Goal: Check status

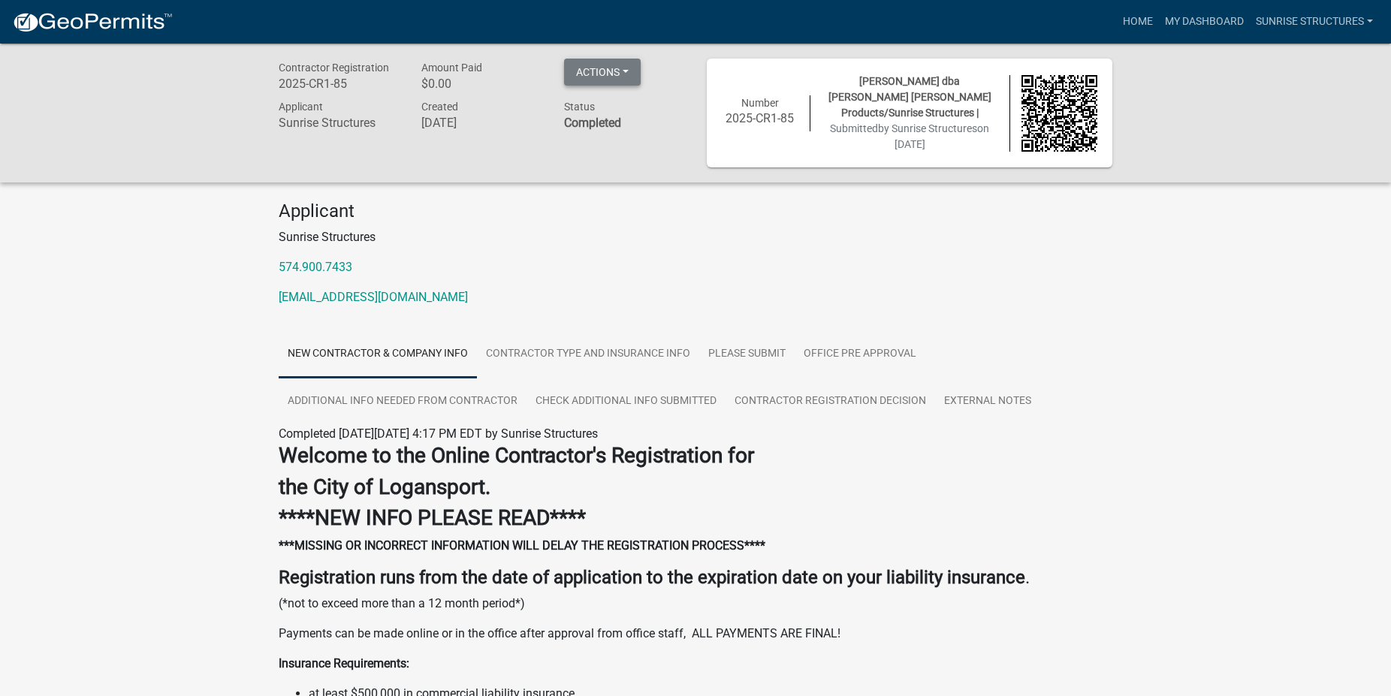
click at [624, 74] on button "Actions" at bounding box center [602, 72] width 77 height 27
click at [824, 342] on link "Office Pre Approval" at bounding box center [859, 354] width 131 height 48
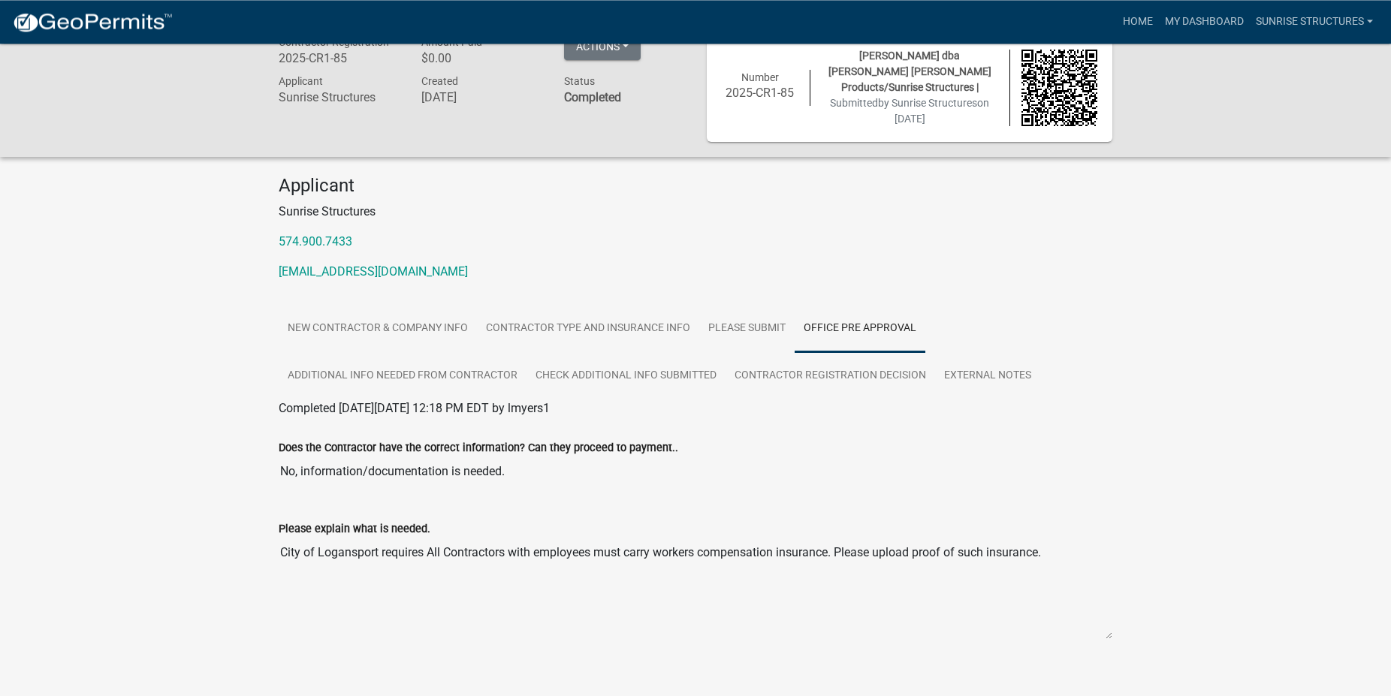
scroll to position [44, 0]
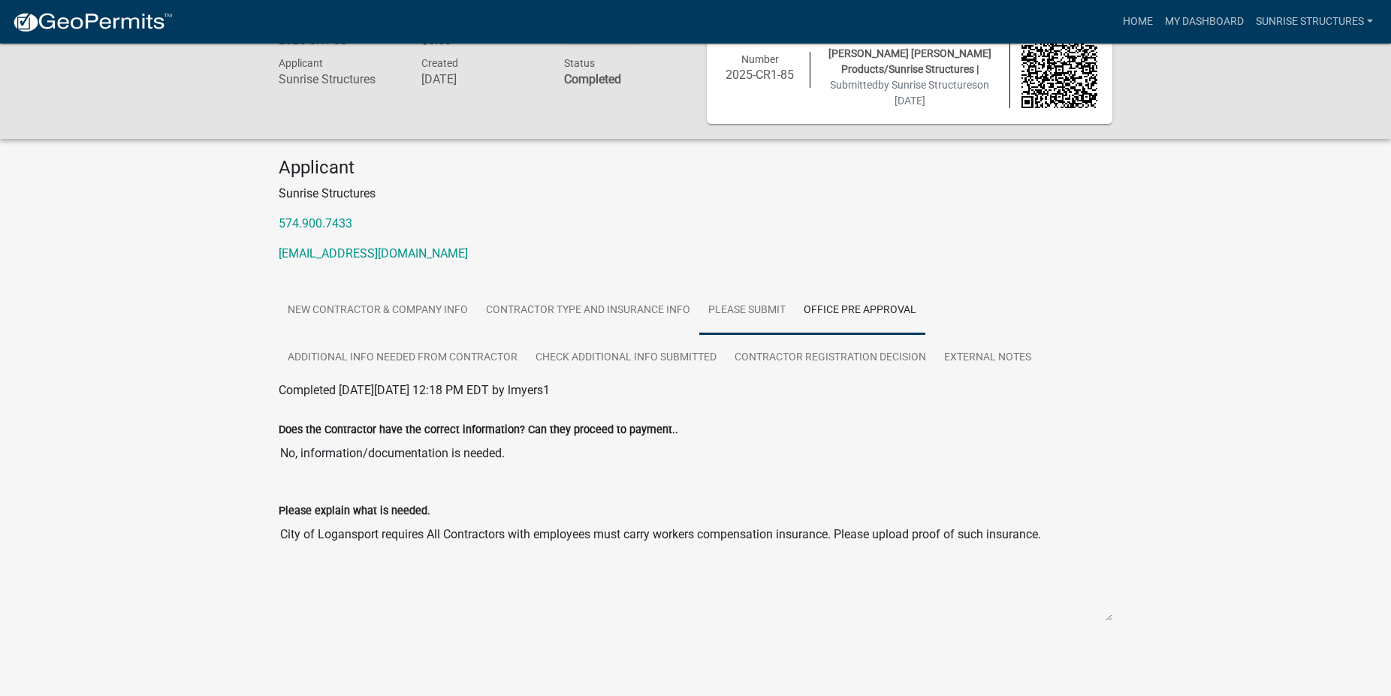
click at [733, 301] on link "Please Submit" at bounding box center [746, 311] width 95 height 48
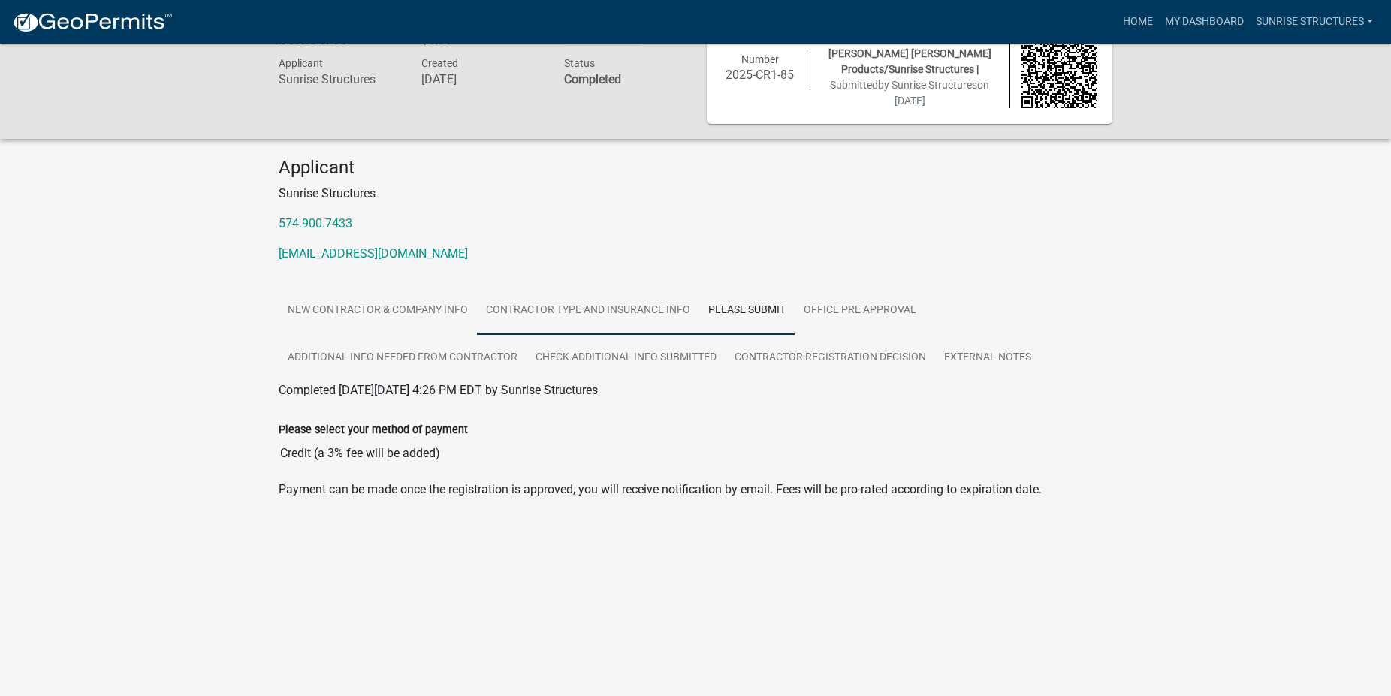
click at [595, 300] on link "Contractor Type and Insurance Info" at bounding box center [588, 311] width 222 height 48
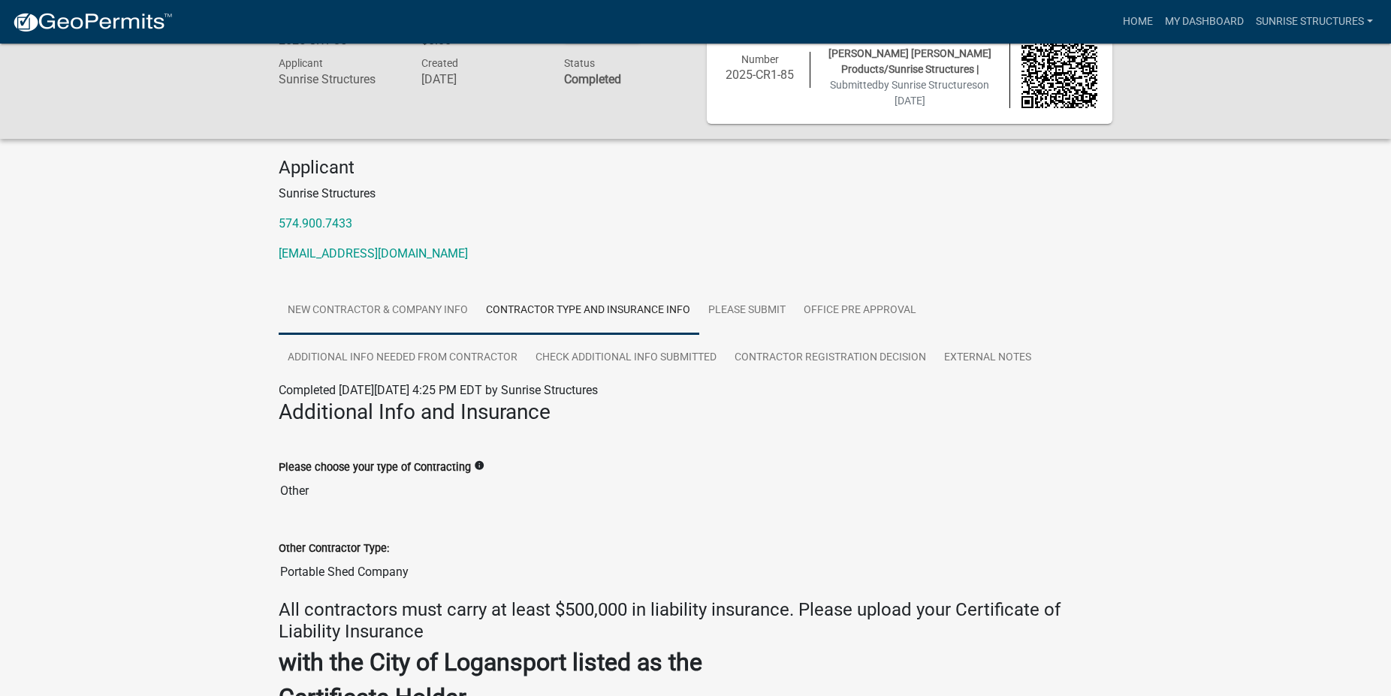
click at [315, 308] on link "New Contractor & Company Info" at bounding box center [378, 311] width 198 height 48
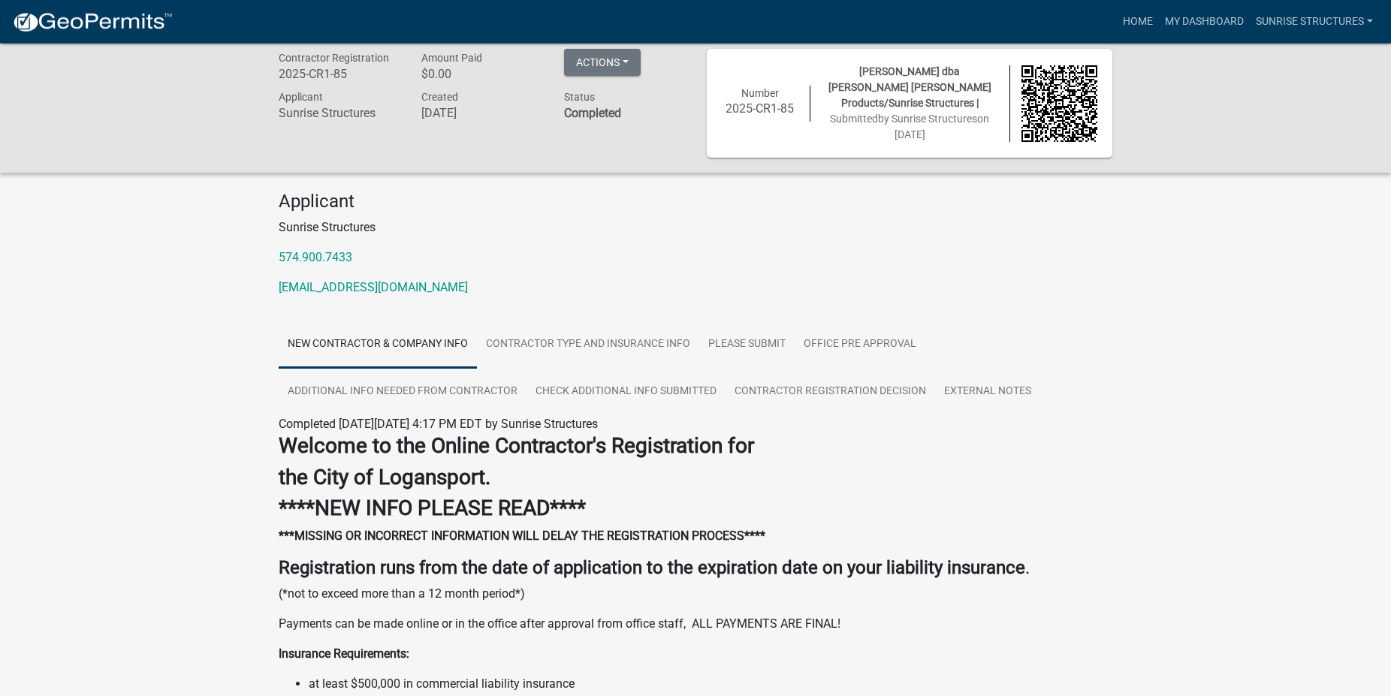
scroll to position [0, 0]
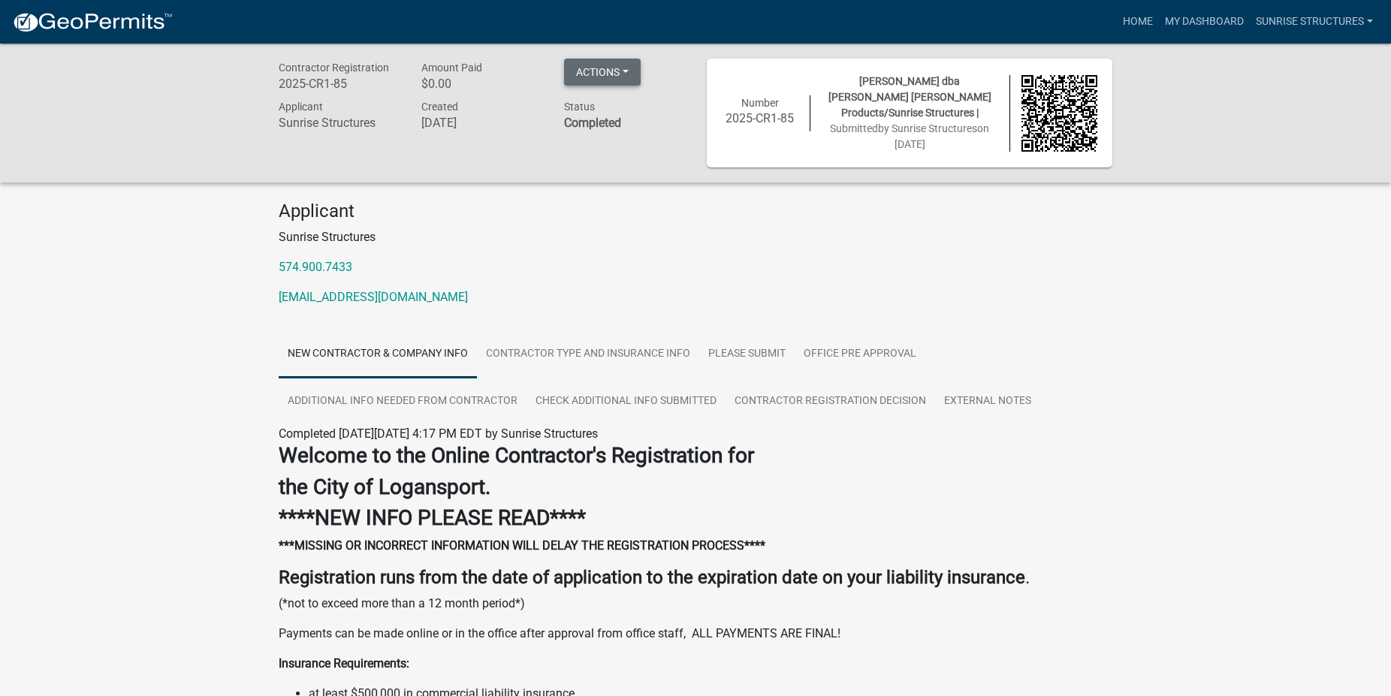
click at [627, 69] on button "Actions" at bounding box center [602, 72] width 77 height 27
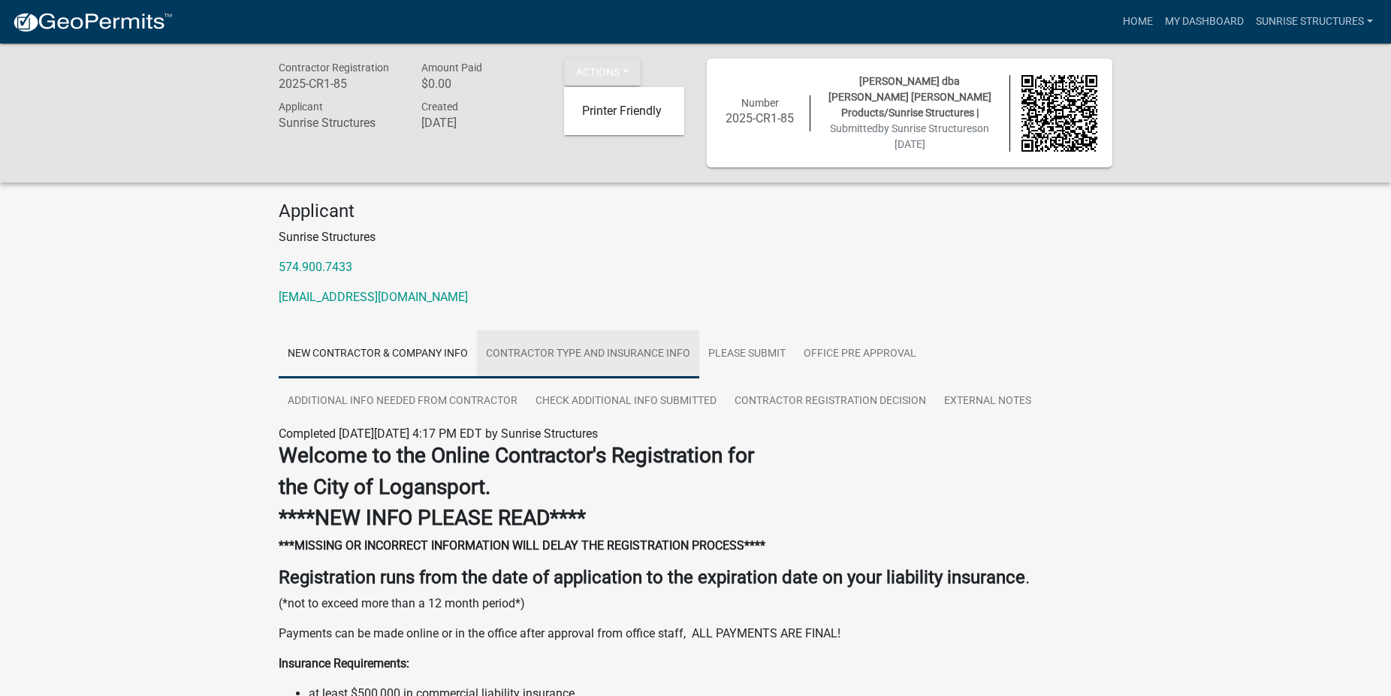
click at [532, 348] on link "Contractor Type and Insurance Info" at bounding box center [588, 354] width 222 height 48
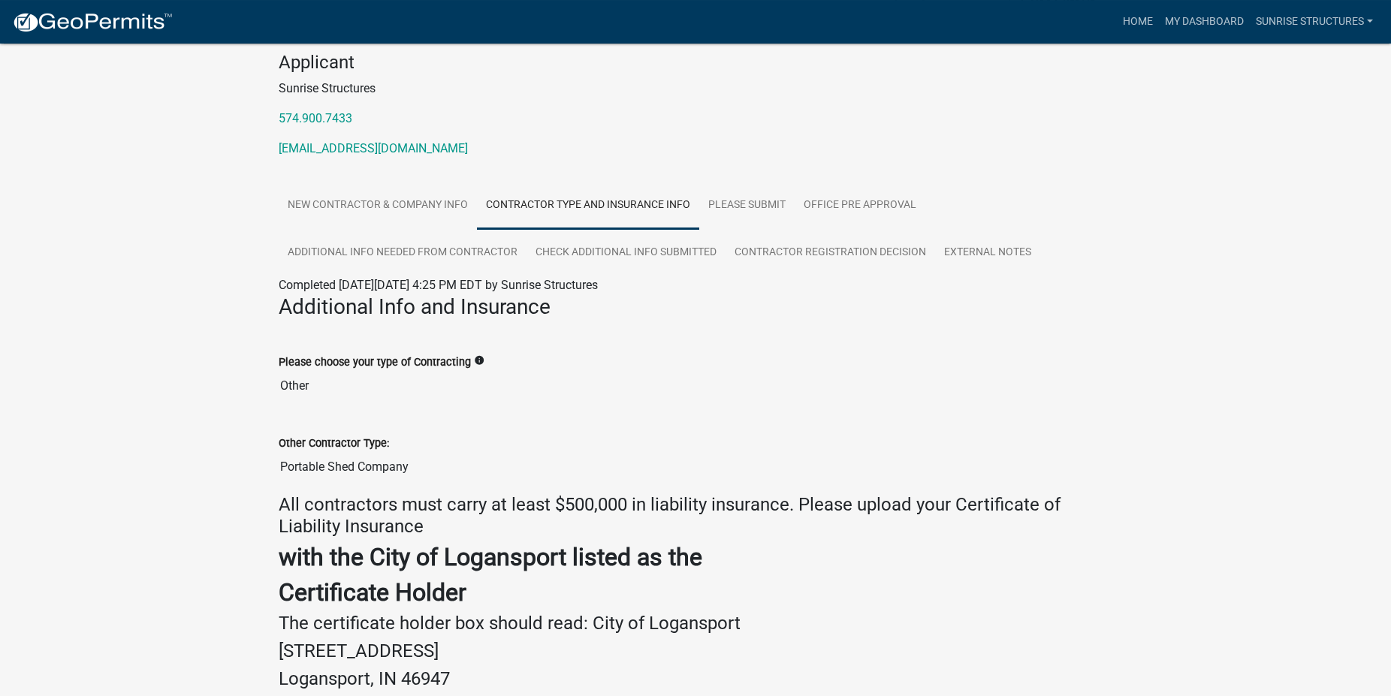
scroll to position [131, 0]
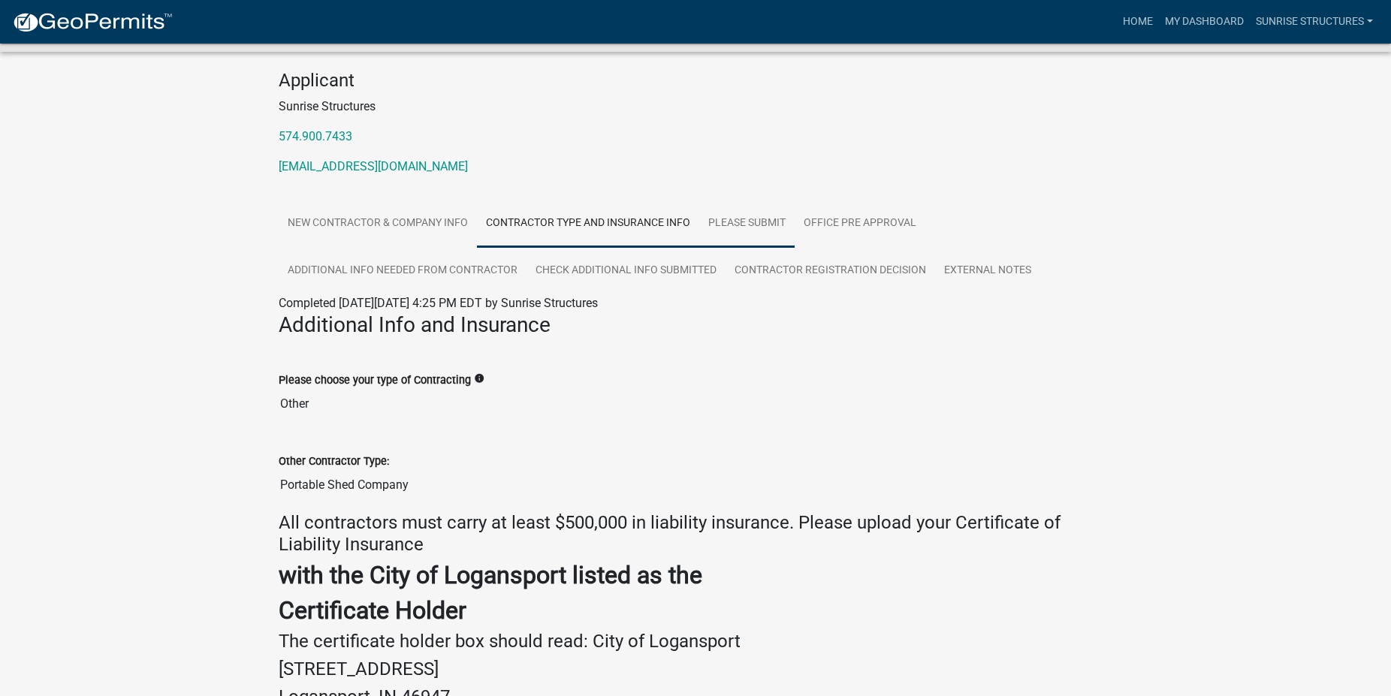
click at [715, 209] on link "Please Submit" at bounding box center [746, 224] width 95 height 48
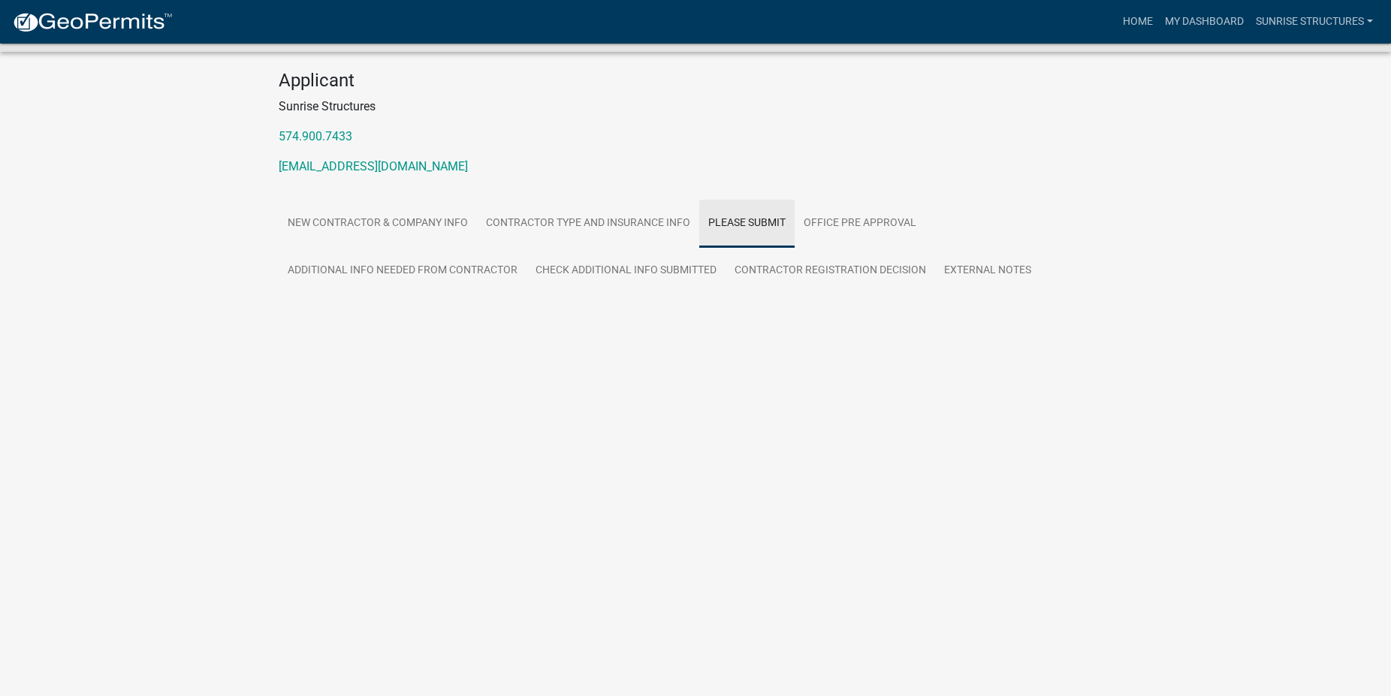
scroll to position [44, 0]
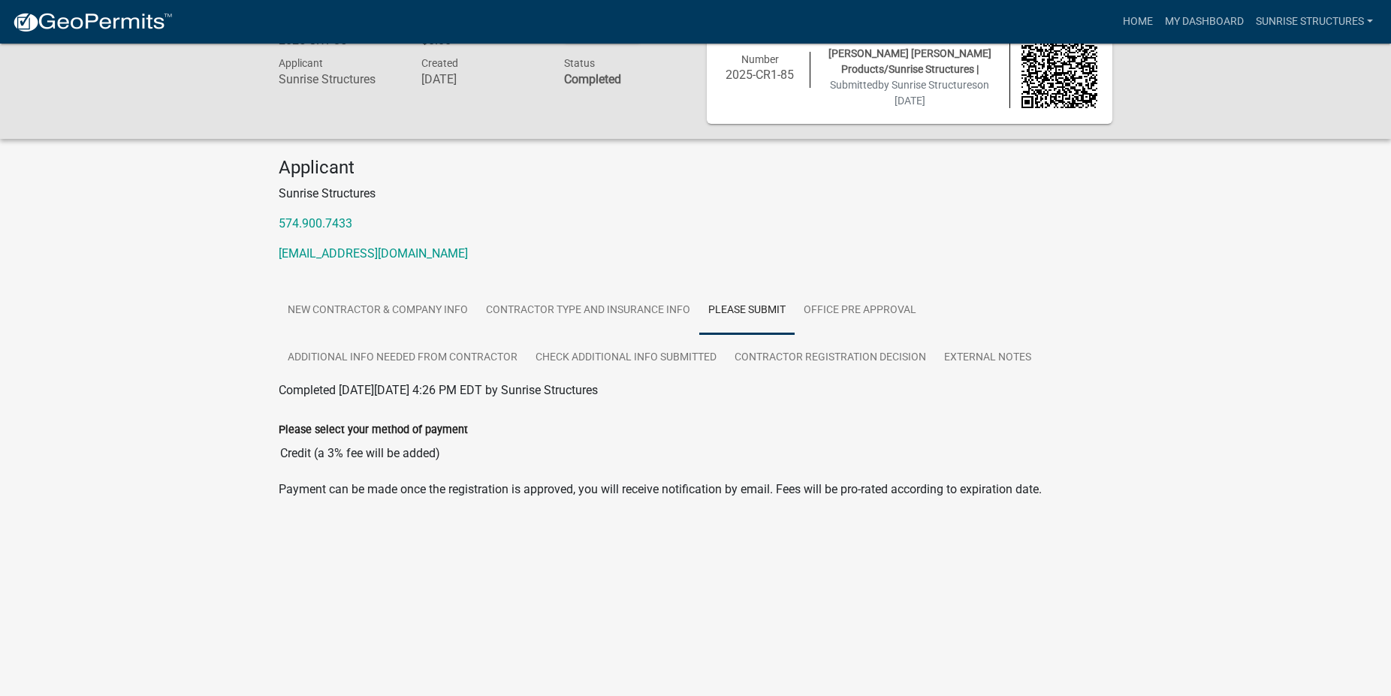
click at [333, 440] on input "Credit (a 3% fee will be added)" at bounding box center [695, 453] width 833 height 30
drag, startPoint x: 523, startPoint y: 425, endPoint x: 529, endPoint y: 418, distance: 9.0
click at [529, 420] on div "Please select your method of payment" at bounding box center [695, 429] width 833 height 18
click at [824, 302] on link "Office Pre Approval" at bounding box center [859, 311] width 131 height 48
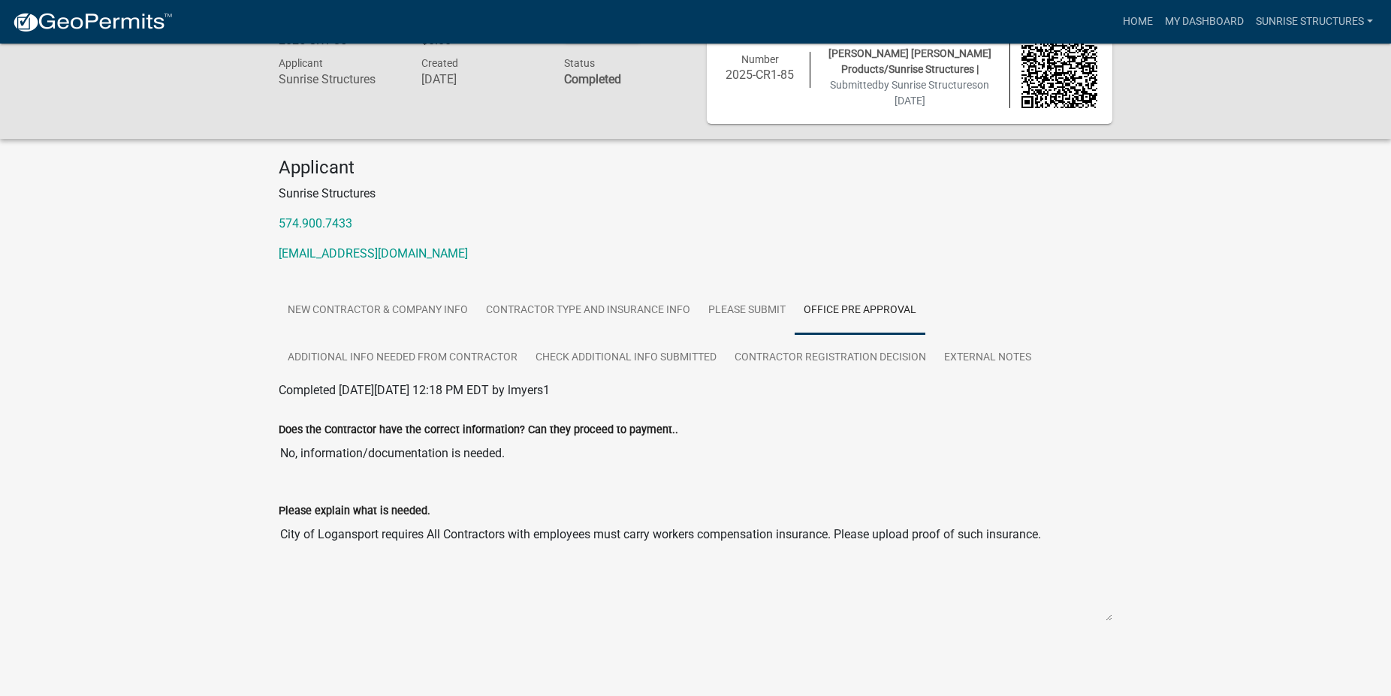
click at [899, 539] on textarea "City of Logansport requires All Contractors with employees must carry workers c…" at bounding box center [695, 571] width 833 height 102
click at [900, 538] on textarea "City of Logansport requires All Contractors with employees must carry workers c…" at bounding box center [695, 571] width 833 height 102
drag, startPoint x: 990, startPoint y: 551, endPoint x: 1075, endPoint y: 571, distance: 88.0
click at [1020, 545] on textarea "City of Logansport requires All Contractors with employees must carry workers c…" at bounding box center [695, 571] width 833 height 102
click at [1104, 588] on textarea "City of Logansport requires All Contractors with employees must carry workers c…" at bounding box center [695, 571] width 833 height 102
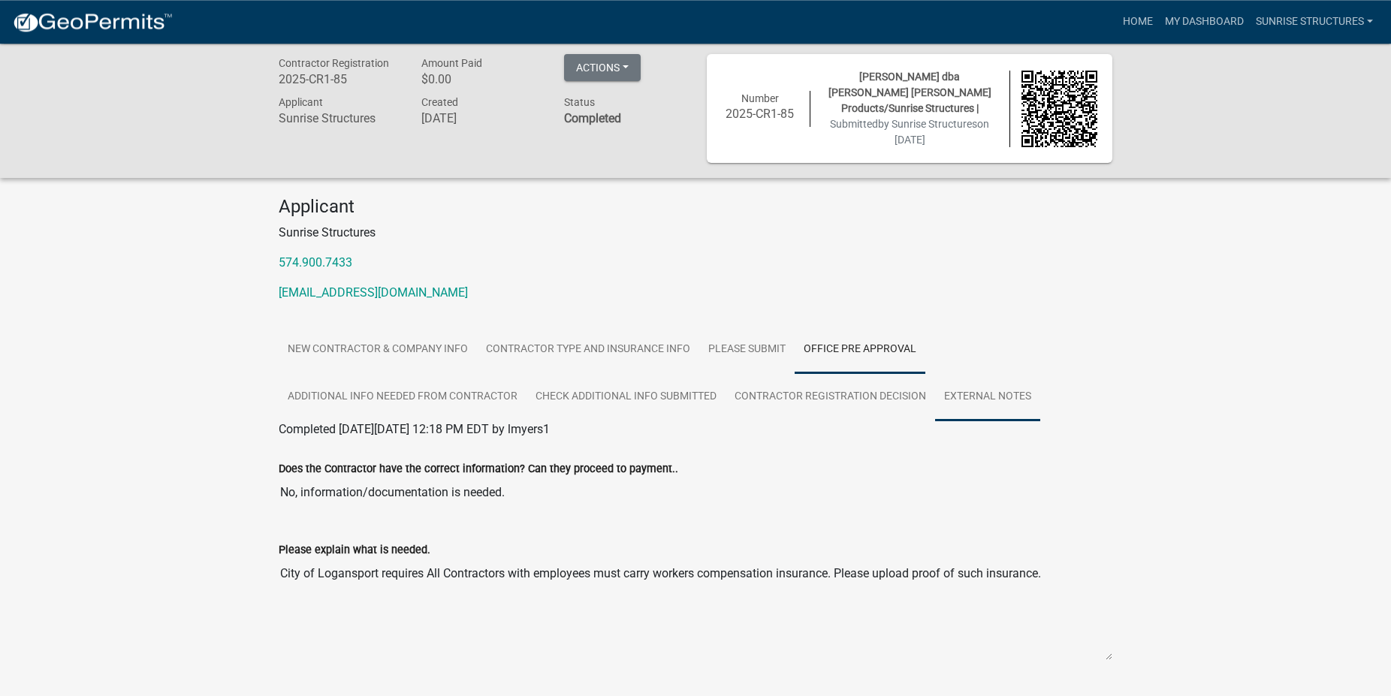
scroll to position [0, 0]
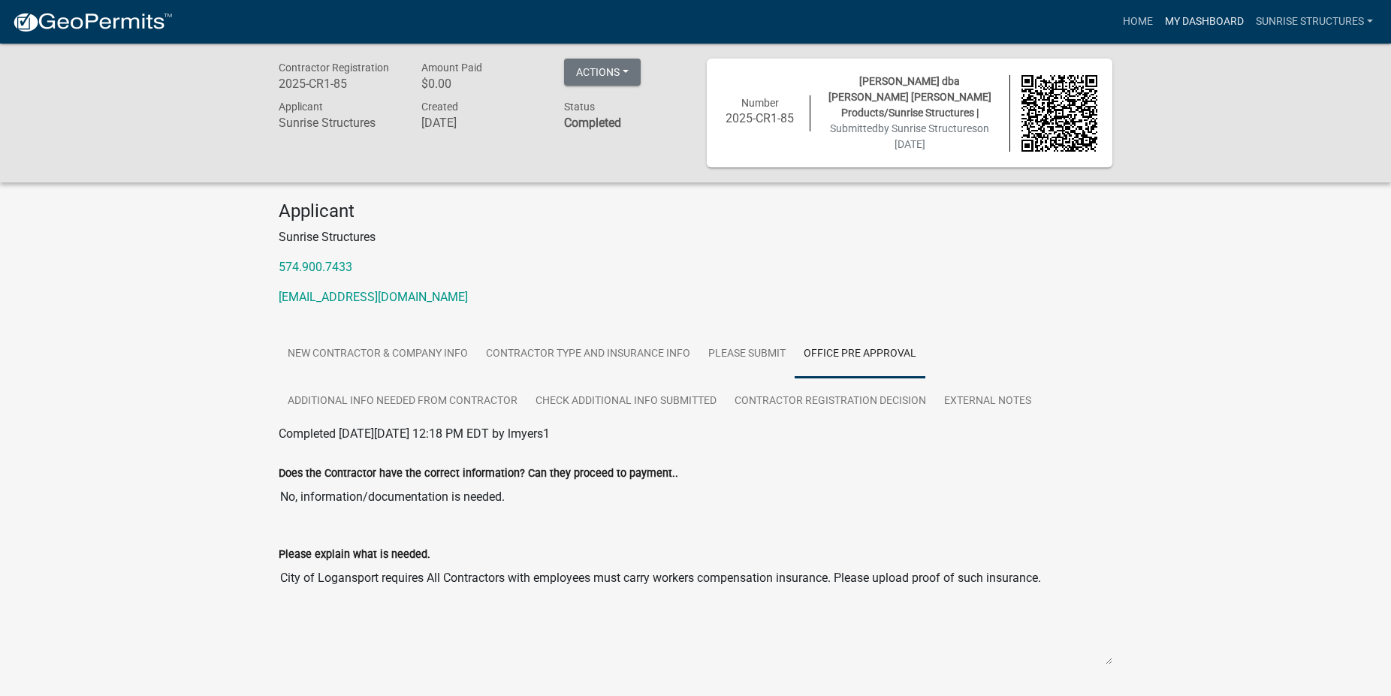
click at [1174, 14] on link "My Dashboard" at bounding box center [1204, 22] width 91 height 29
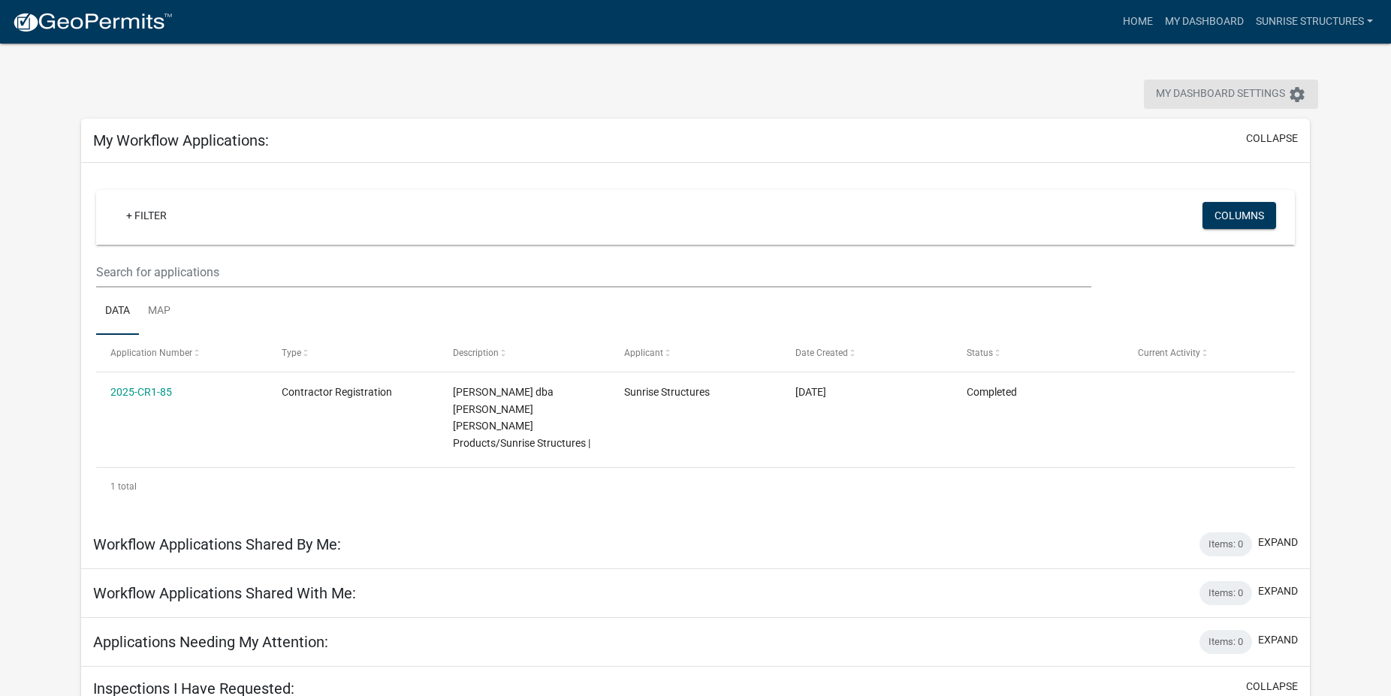
click at [1179, 95] on span "My Dashboard Settings" at bounding box center [1220, 95] width 129 height 18
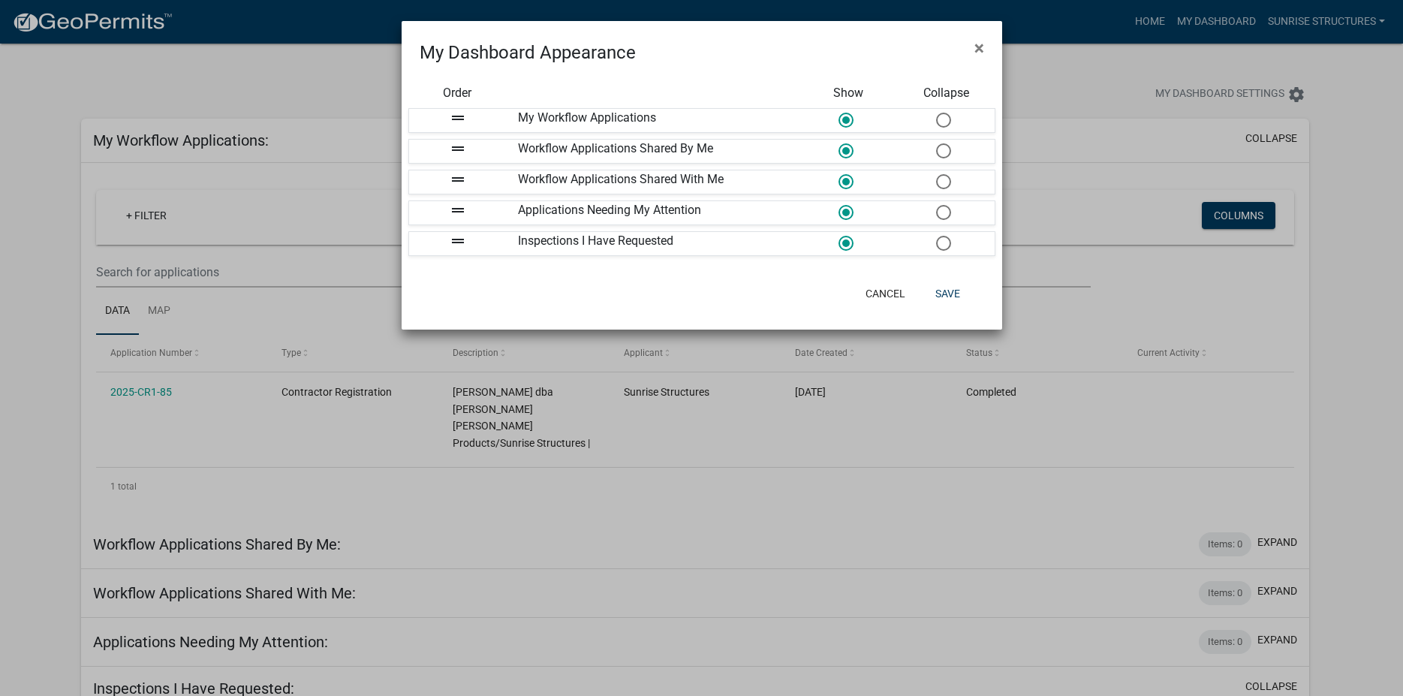
click at [559, 213] on div "Applications Needing My Attention" at bounding box center [653, 212] width 293 height 23
click at [456, 213] on icon "drag_handle" at bounding box center [458, 210] width 18 height 18
click at [976, 53] on span "×" at bounding box center [980, 48] width 10 height 21
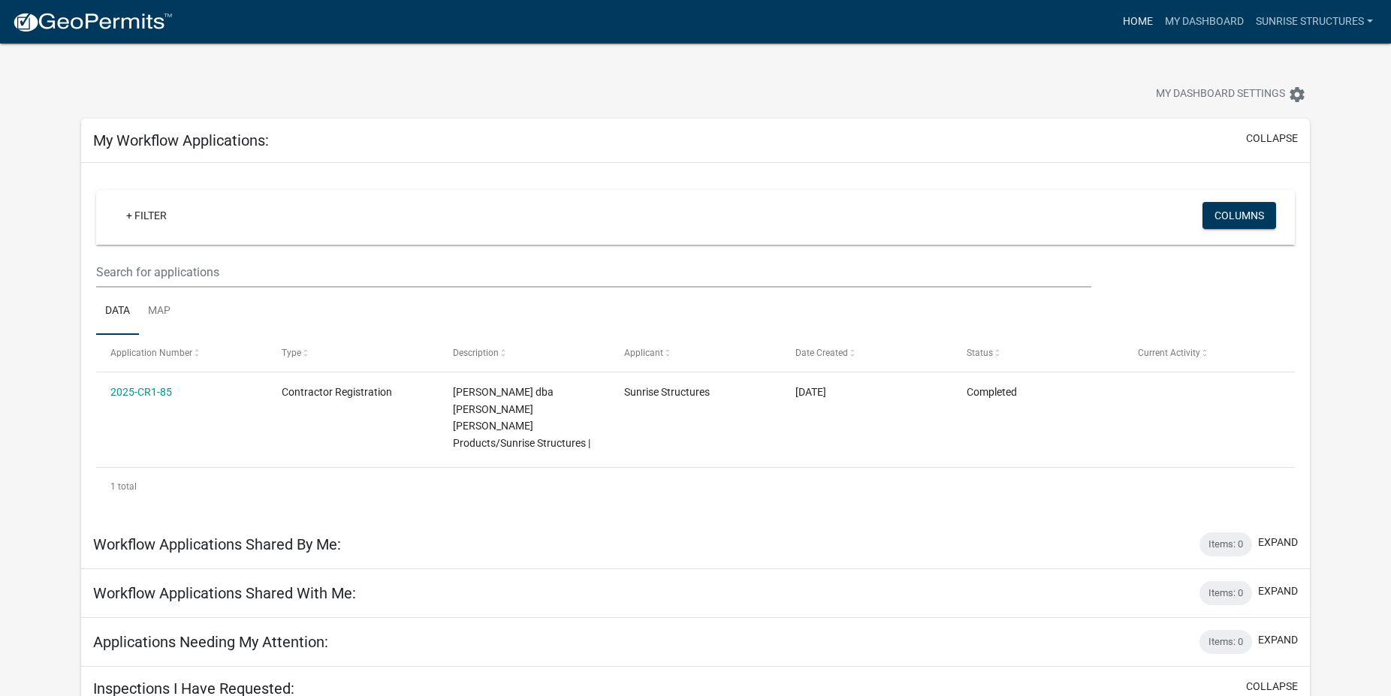
click at [1128, 14] on link "Home" at bounding box center [1137, 22] width 42 height 29
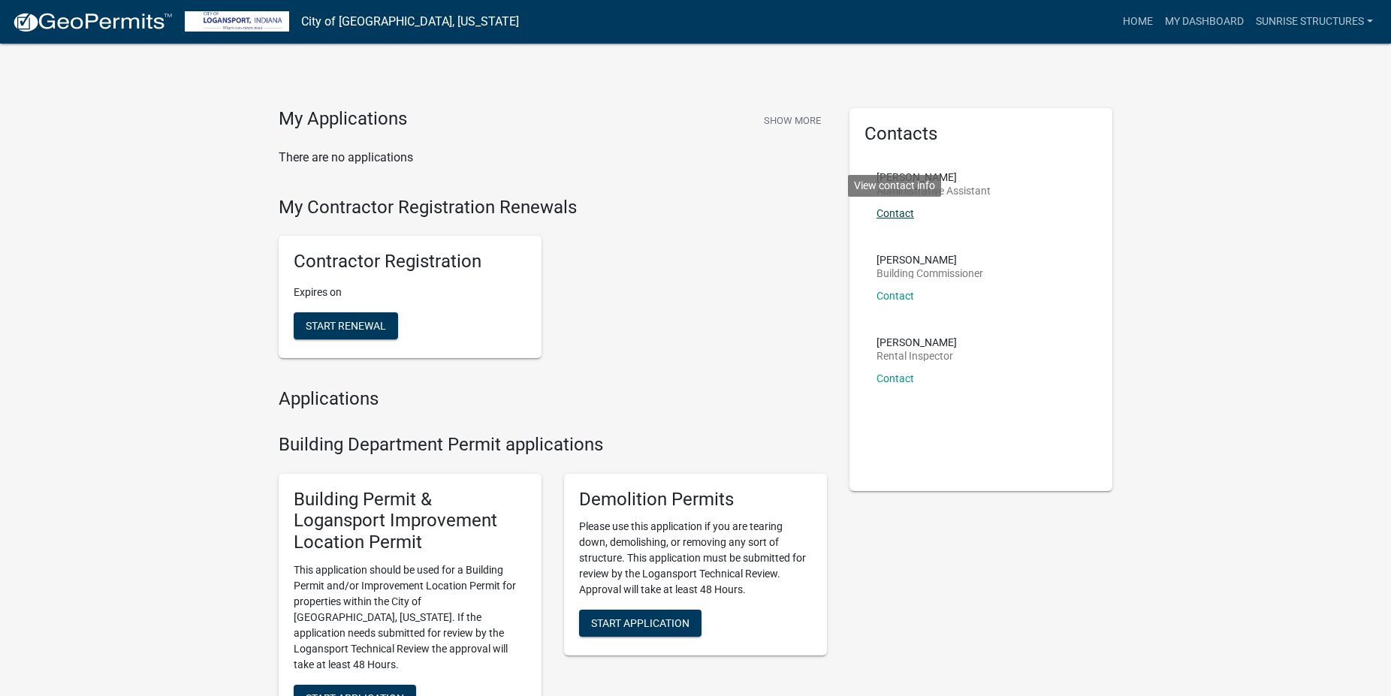
click at [899, 211] on link "Contact" at bounding box center [895, 213] width 38 height 12
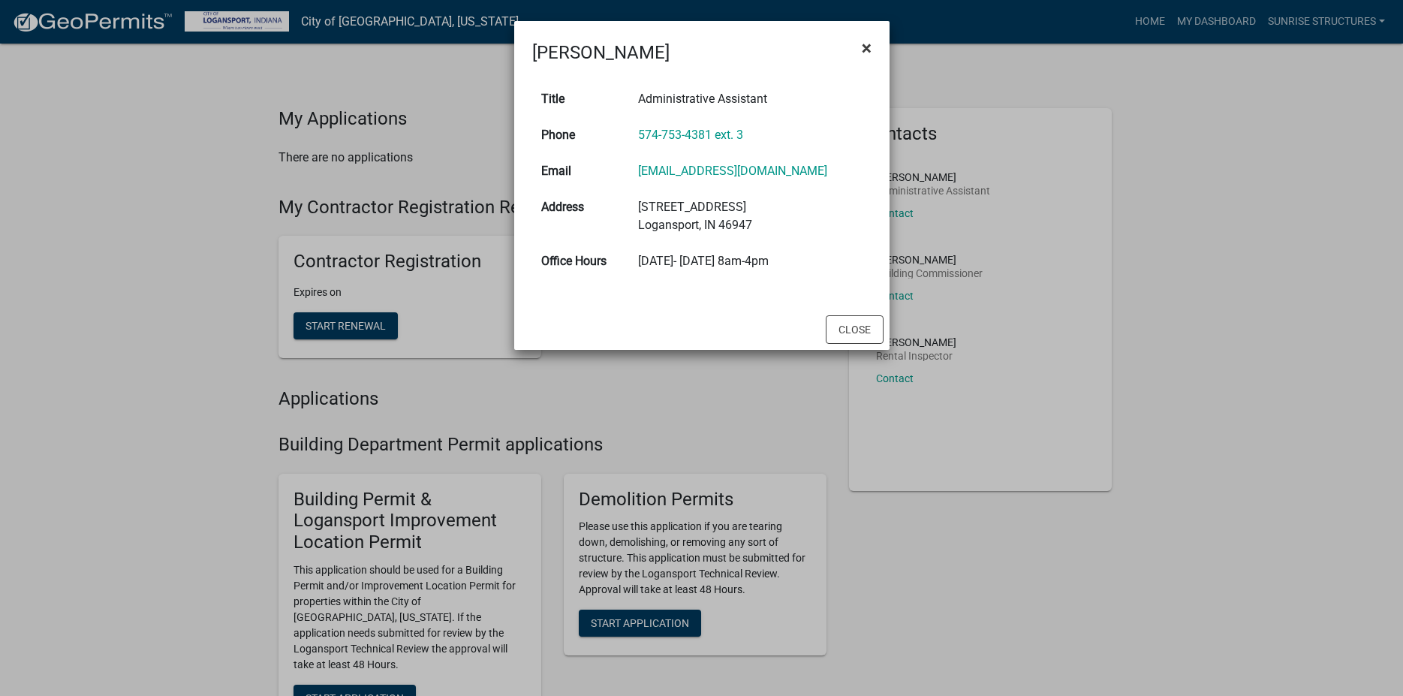
click at [867, 36] on button "×" at bounding box center [867, 48] width 34 height 42
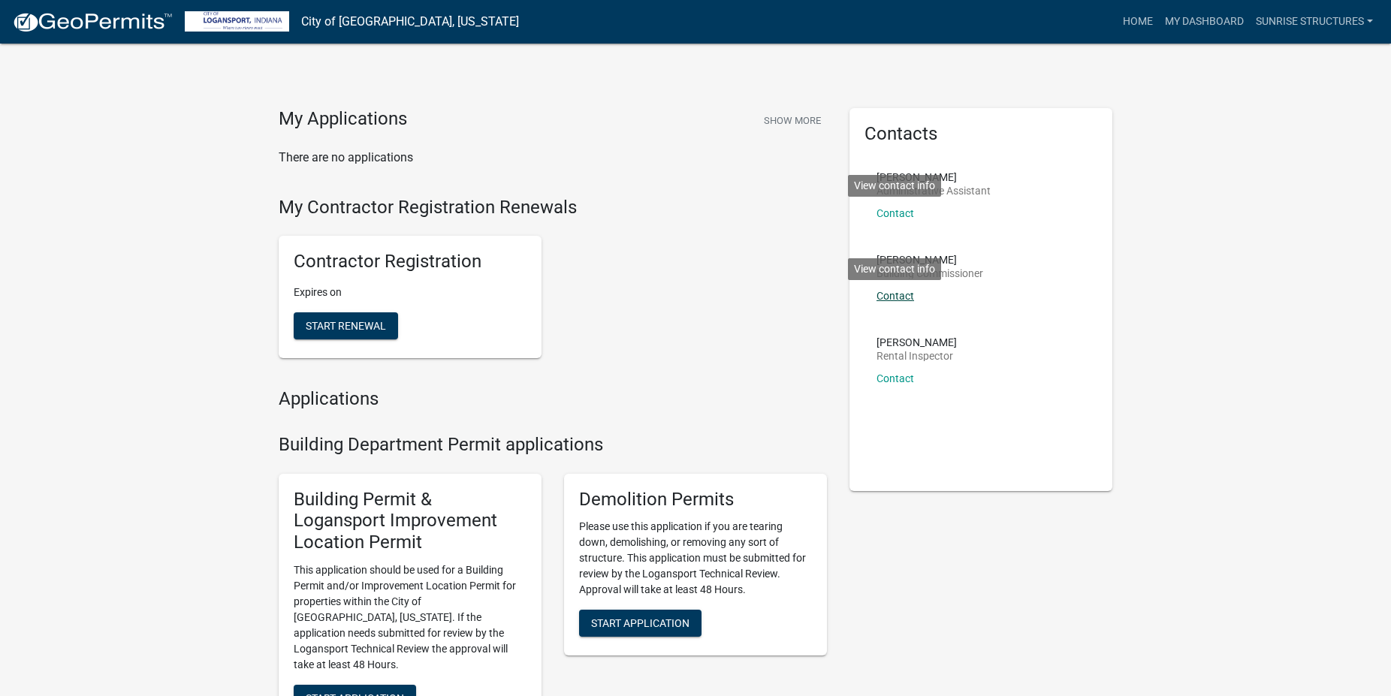
click at [889, 297] on link "Contact" at bounding box center [895, 296] width 38 height 12
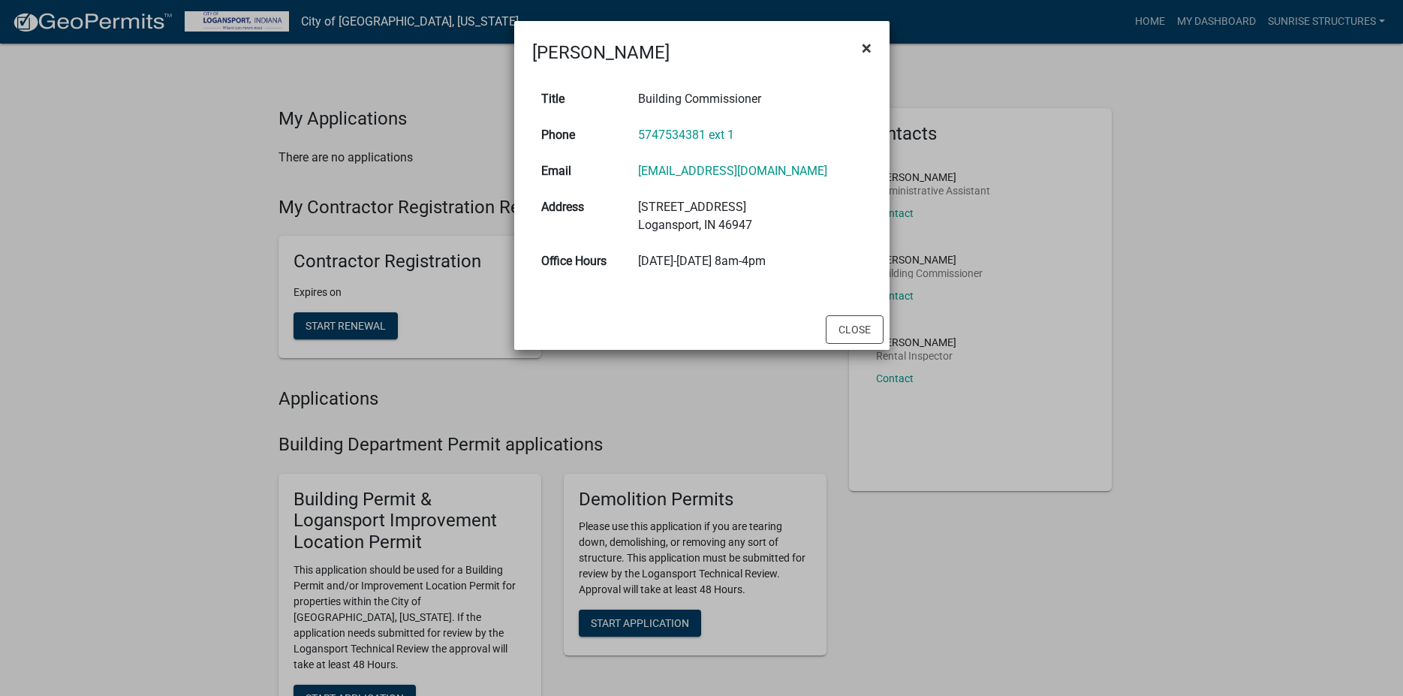
click at [869, 44] on span "×" at bounding box center [867, 48] width 10 height 21
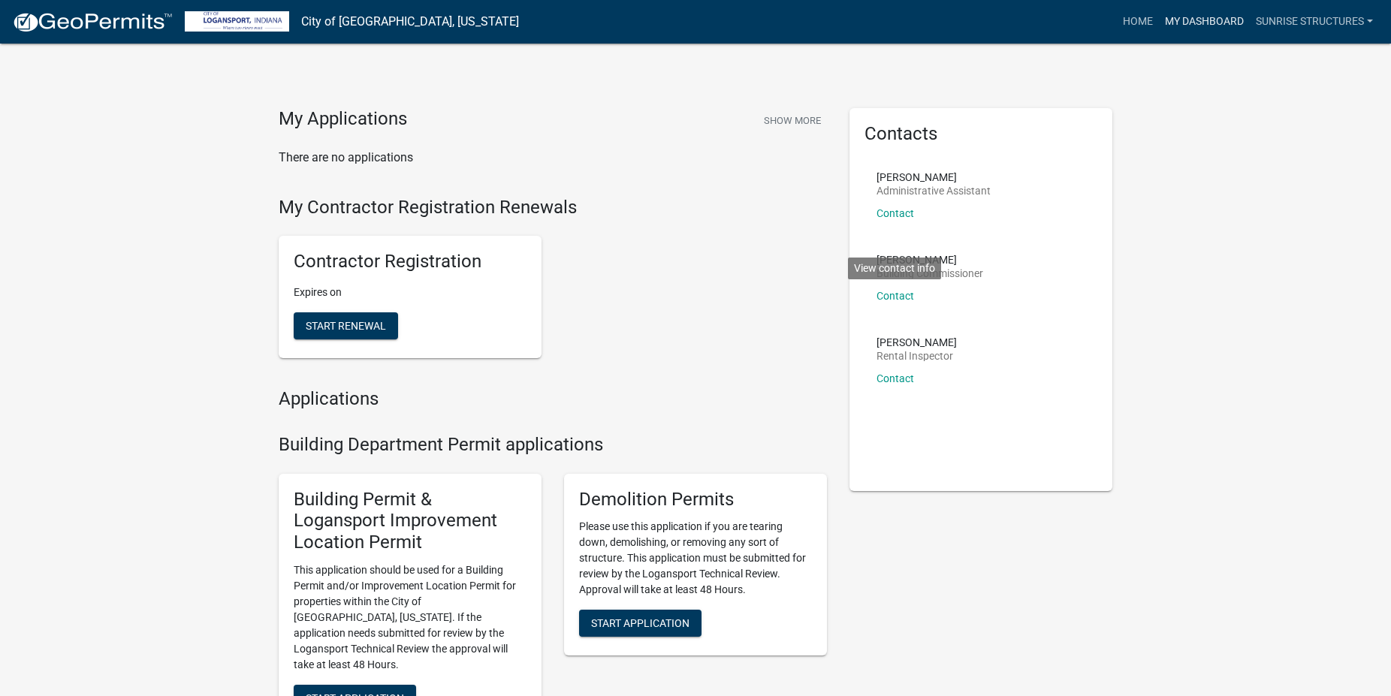
click at [1210, 21] on link "My Dashboard" at bounding box center [1204, 22] width 91 height 29
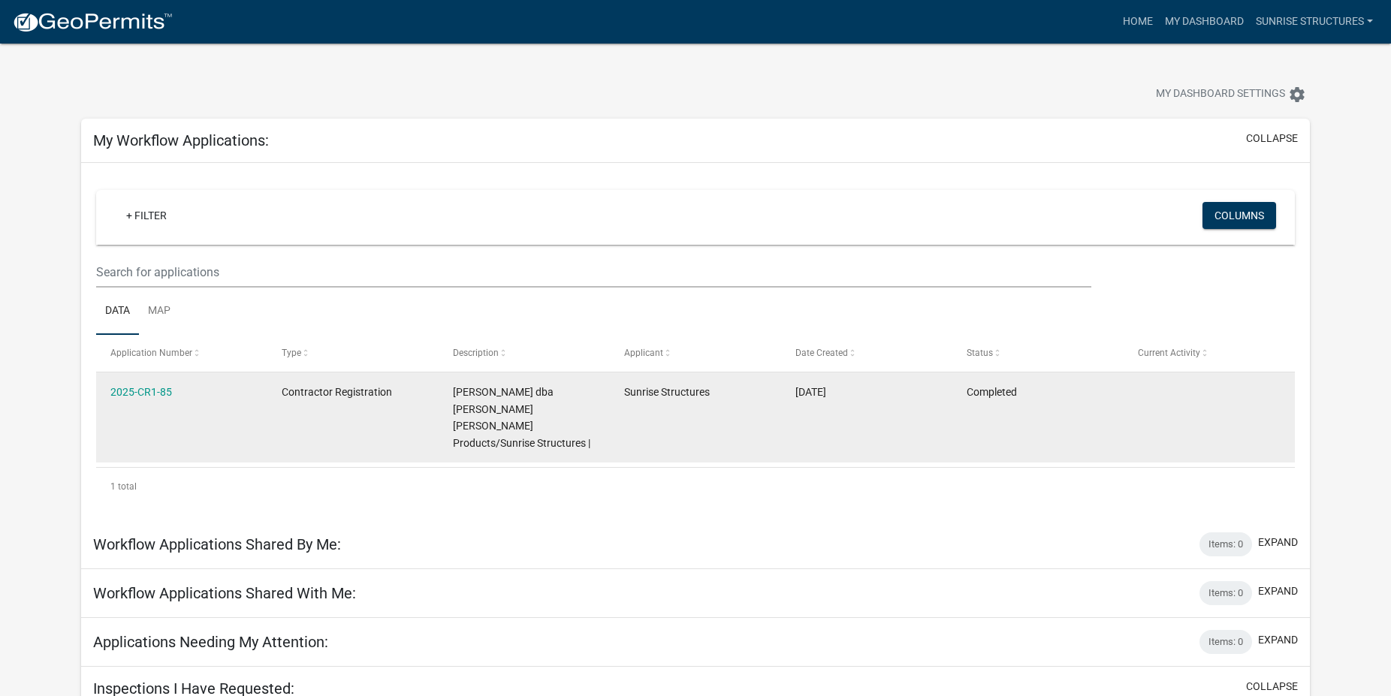
click at [149, 415] on datatable-body-cell "2025-CR1-85" at bounding box center [181, 417] width 171 height 90
click at [147, 386] on link "2025-CR1-85" at bounding box center [141, 392] width 62 height 12
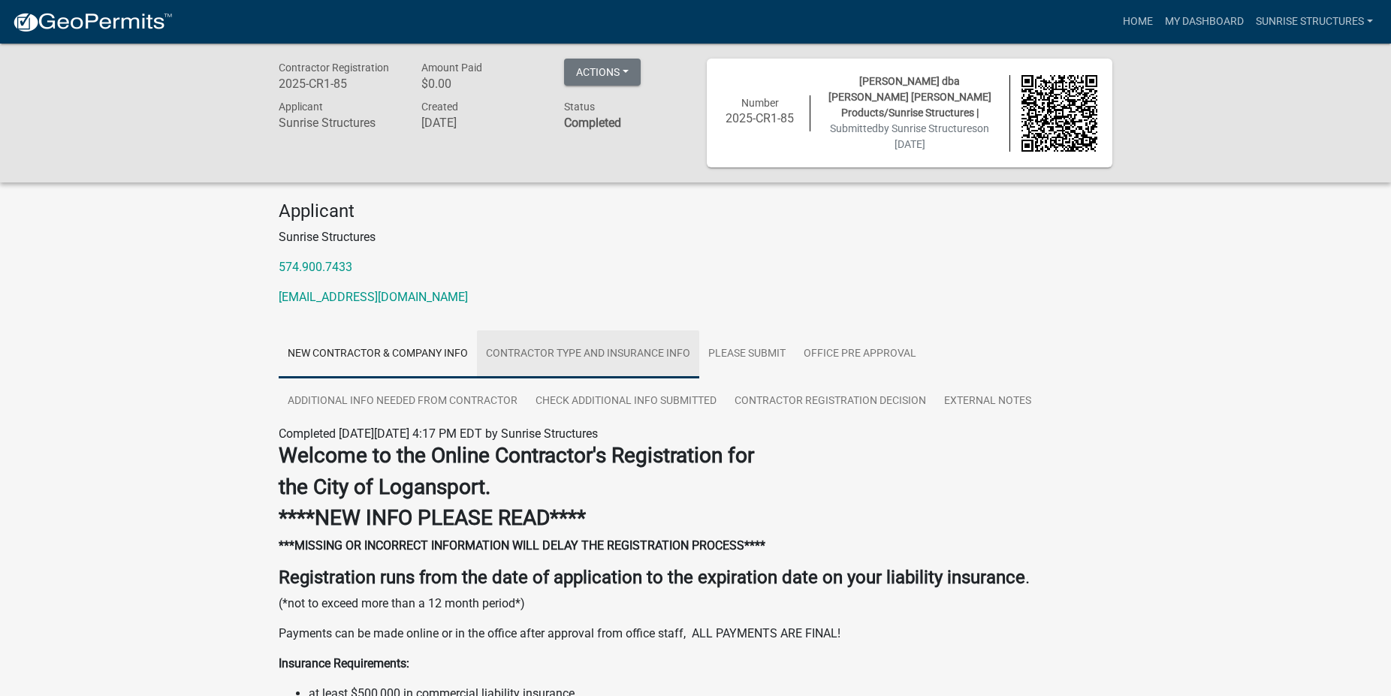
click at [583, 354] on link "Contractor Type and Insurance Info" at bounding box center [588, 354] width 222 height 48
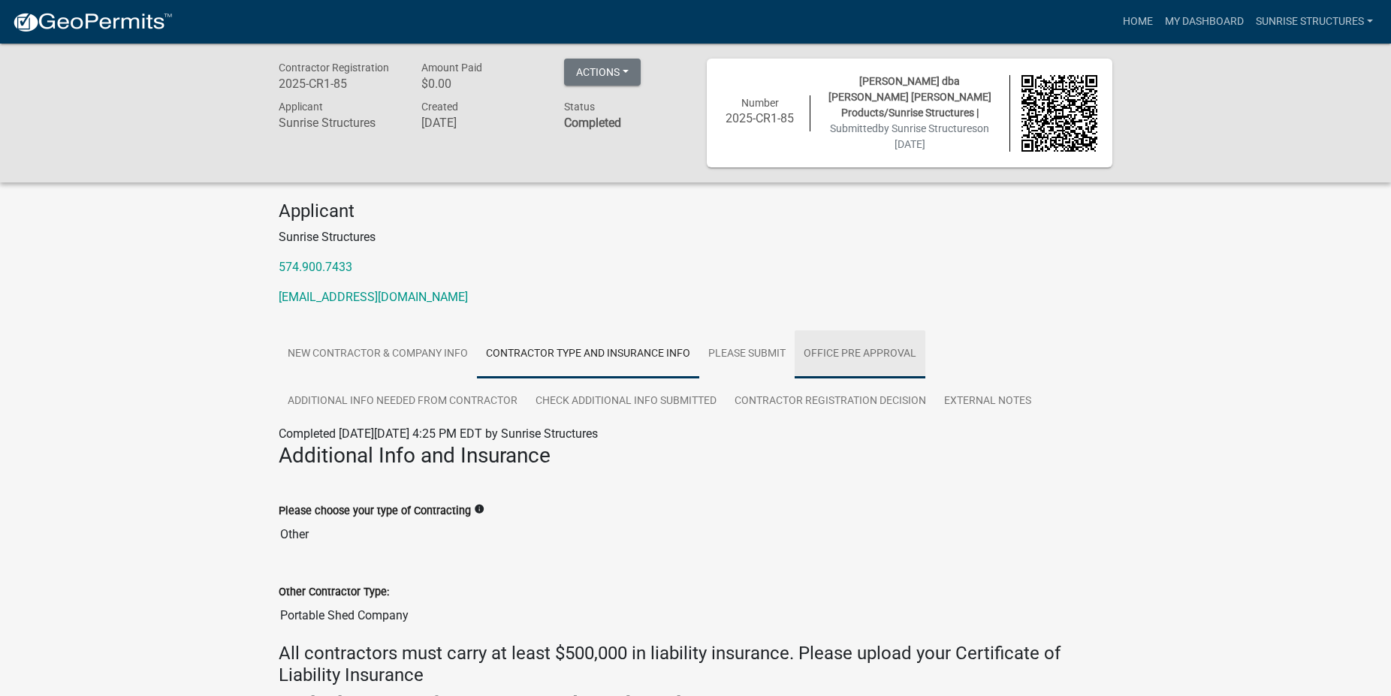
click at [838, 345] on link "Office Pre Approval" at bounding box center [859, 354] width 131 height 48
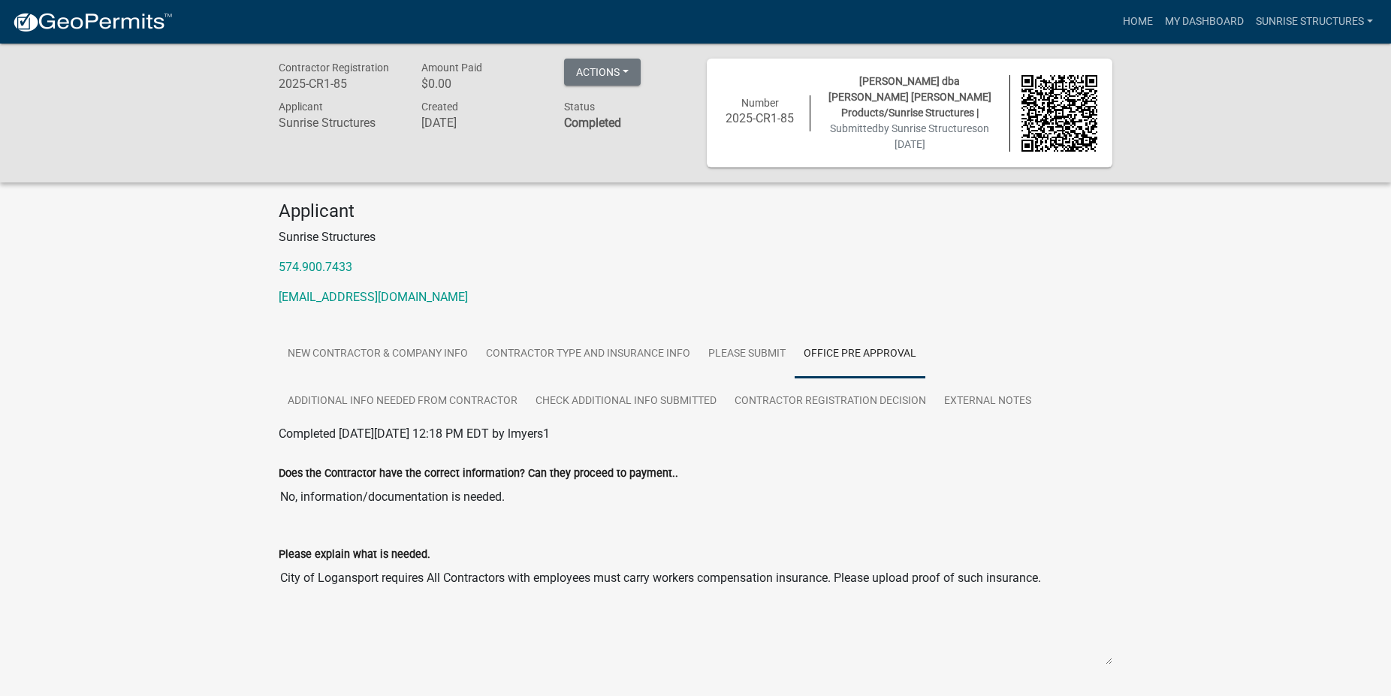
click at [1039, 111] on img at bounding box center [1059, 113] width 77 height 77
click at [749, 108] on span "Number" at bounding box center [760, 103] width 38 height 12
click at [632, 68] on button "Actions" at bounding box center [602, 72] width 77 height 27
click at [617, 113] on link "Printer Friendly" at bounding box center [624, 111] width 120 height 36
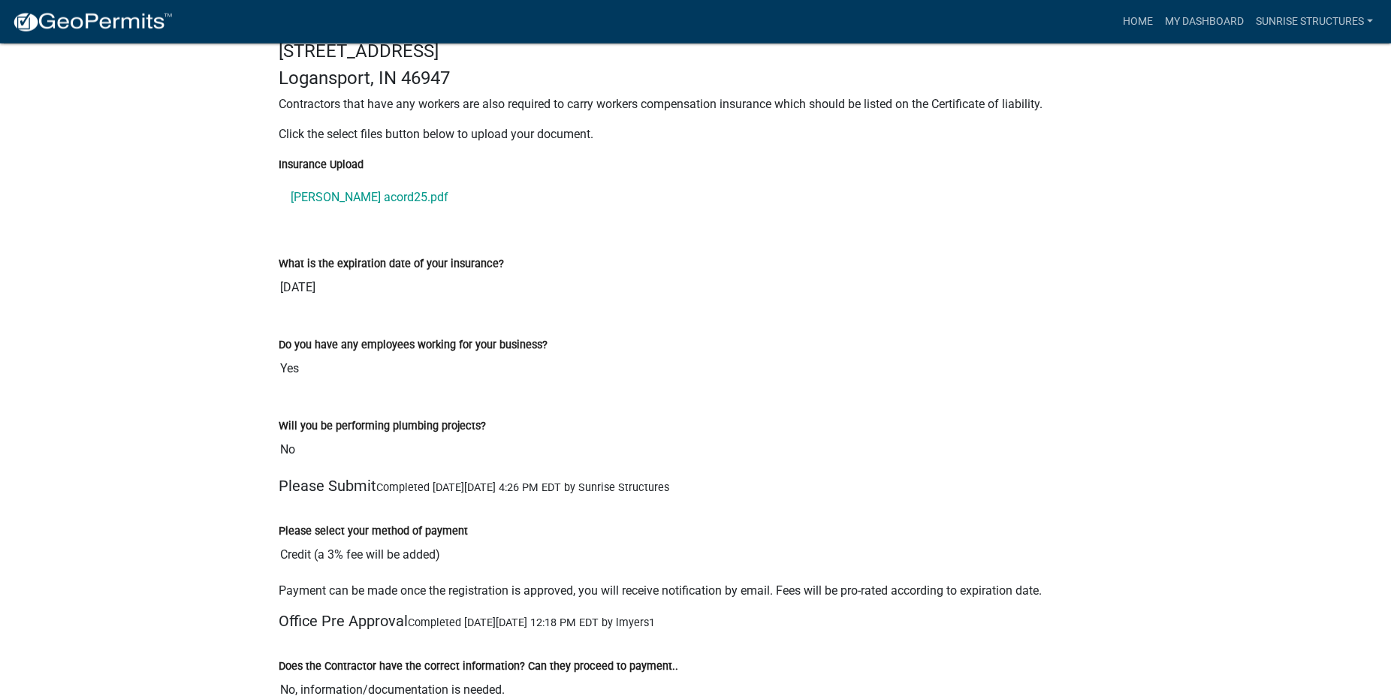
scroll to position [2374, 0]
